Goal: Task Accomplishment & Management: Use online tool/utility

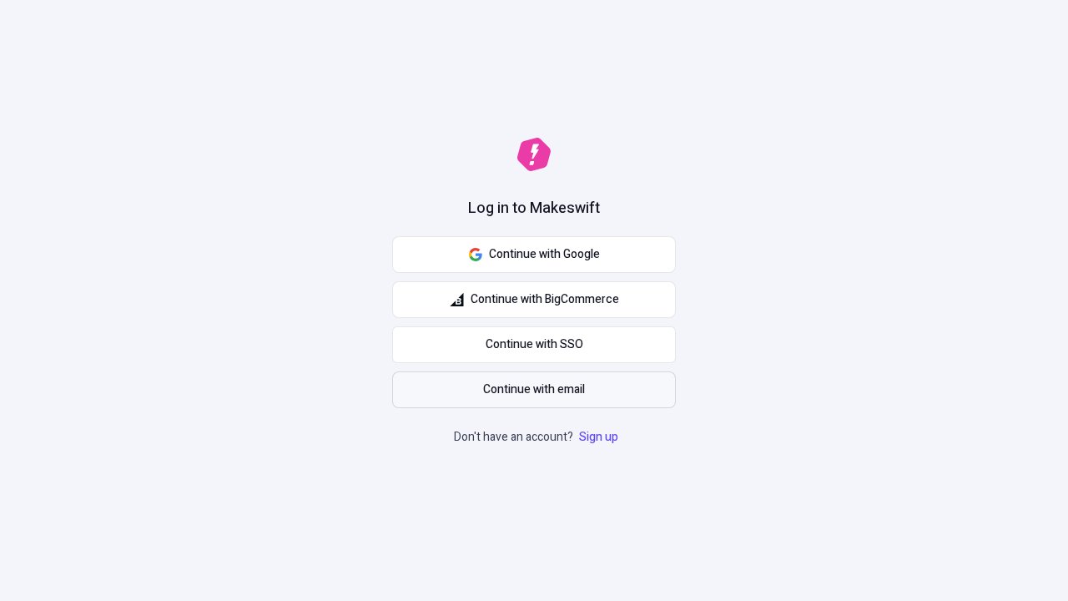
click at [534, 390] on span "Continue with email" at bounding box center [534, 389] width 102 height 18
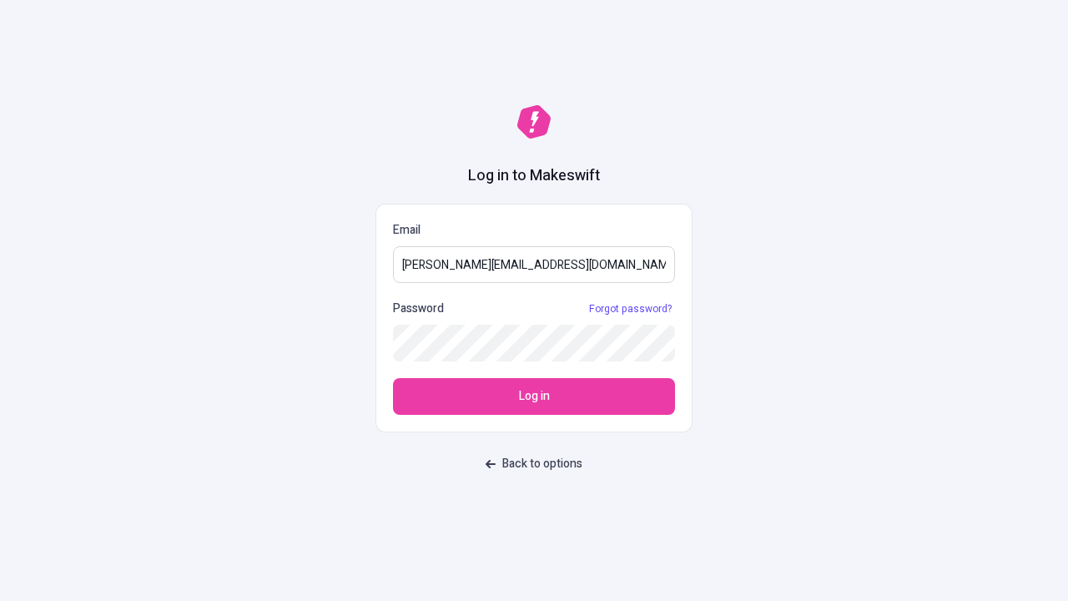
type input "sasha+test-ui@makeswift.com"
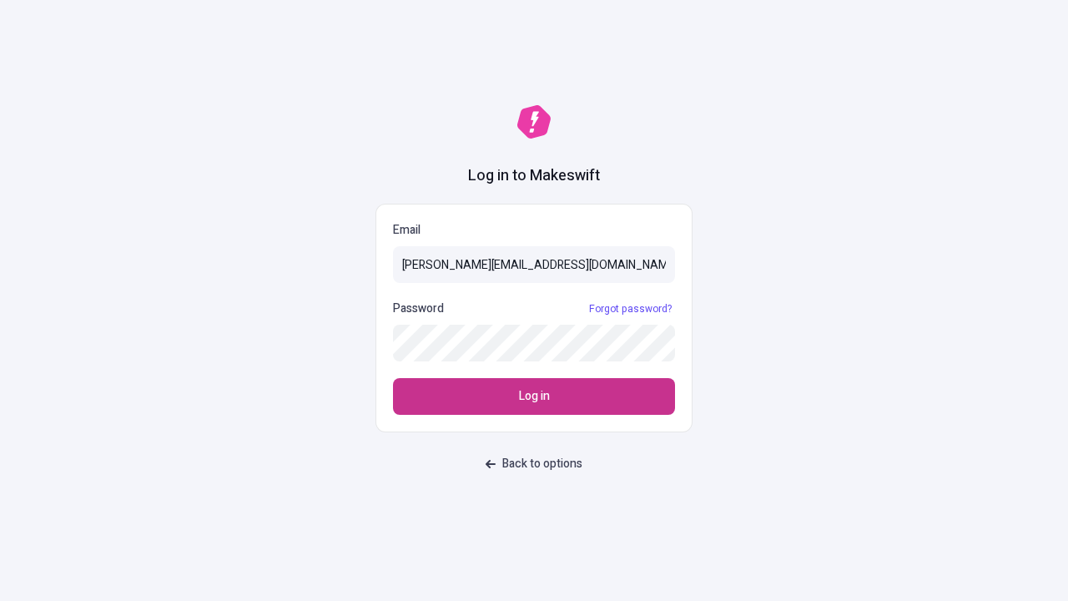
click at [534, 396] on span "Log in" at bounding box center [534, 396] width 31 height 18
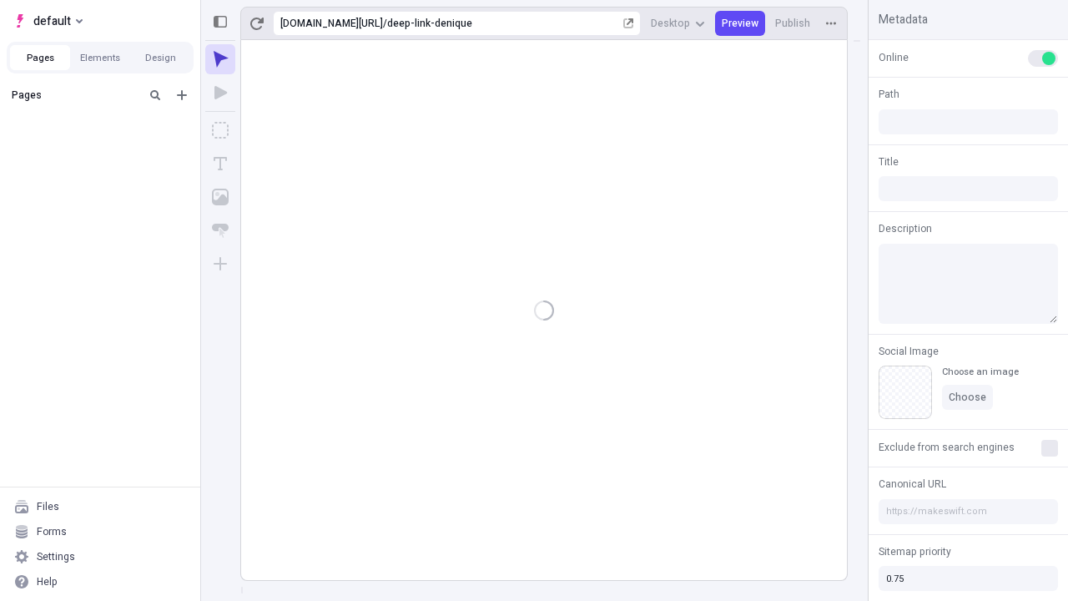
type input "/deep-link-denique"
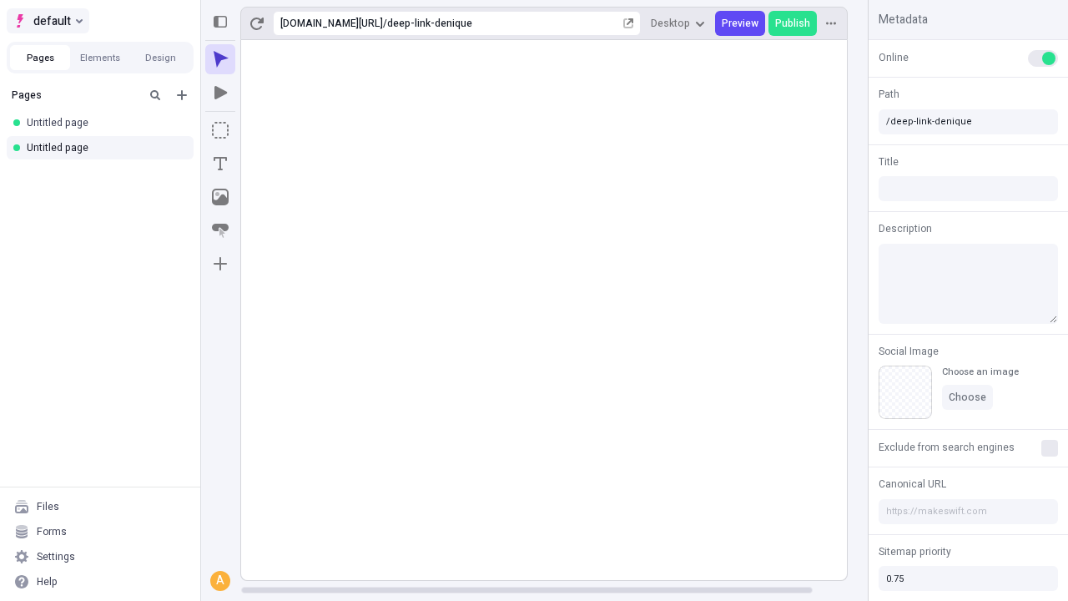
click at [47, 21] on span "default" at bounding box center [52, 21] width 38 height 20
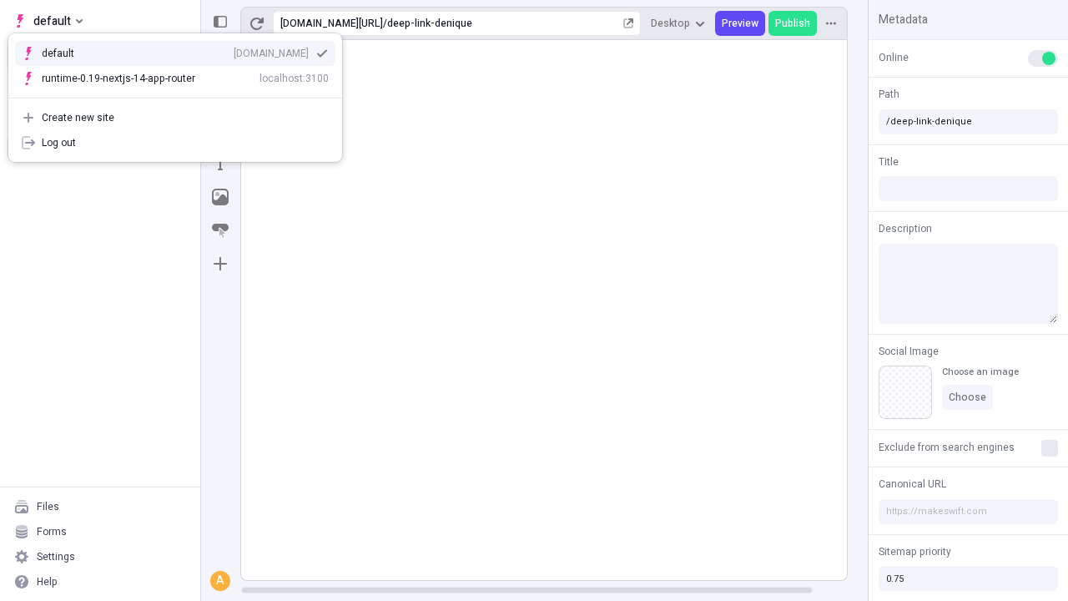
click at [234, 50] on div "[DOMAIN_NAME]" at bounding box center [271, 53] width 75 height 13
click at [182, 95] on icon "Add new" at bounding box center [182, 95] width 10 height 10
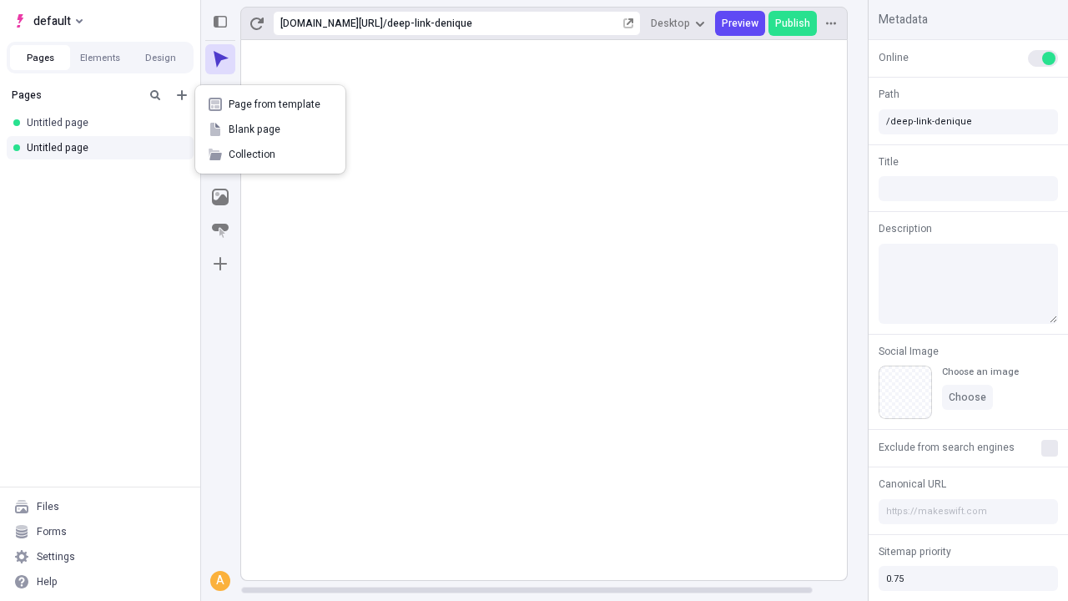
click at [270, 129] on span "Blank page" at bounding box center [280, 129] width 103 height 13
type input "/deep-link-denique"
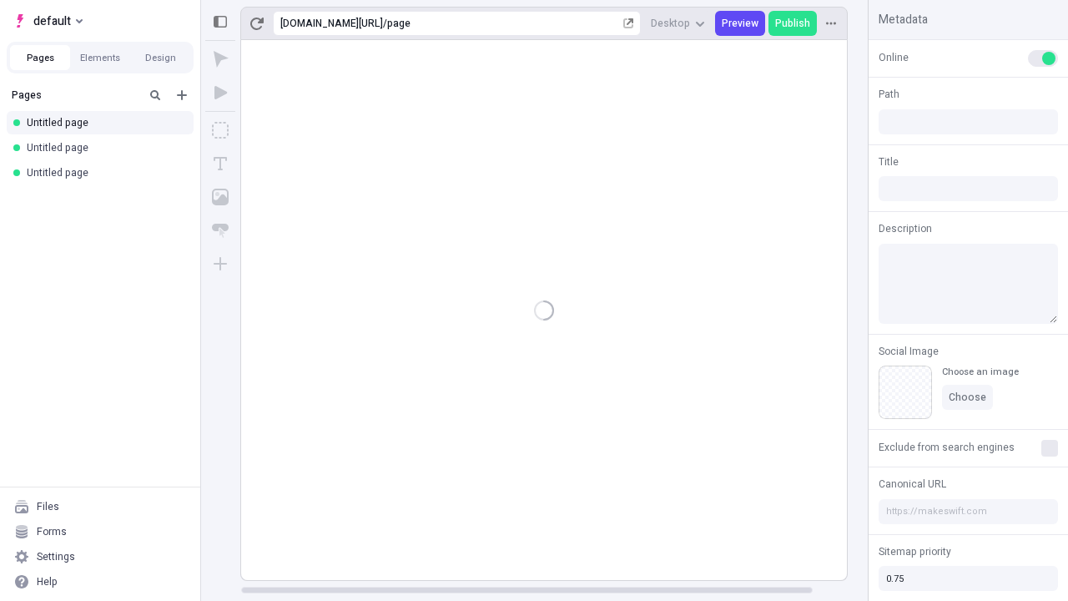
type input "/page"
